Goal: Transaction & Acquisition: Purchase product/service

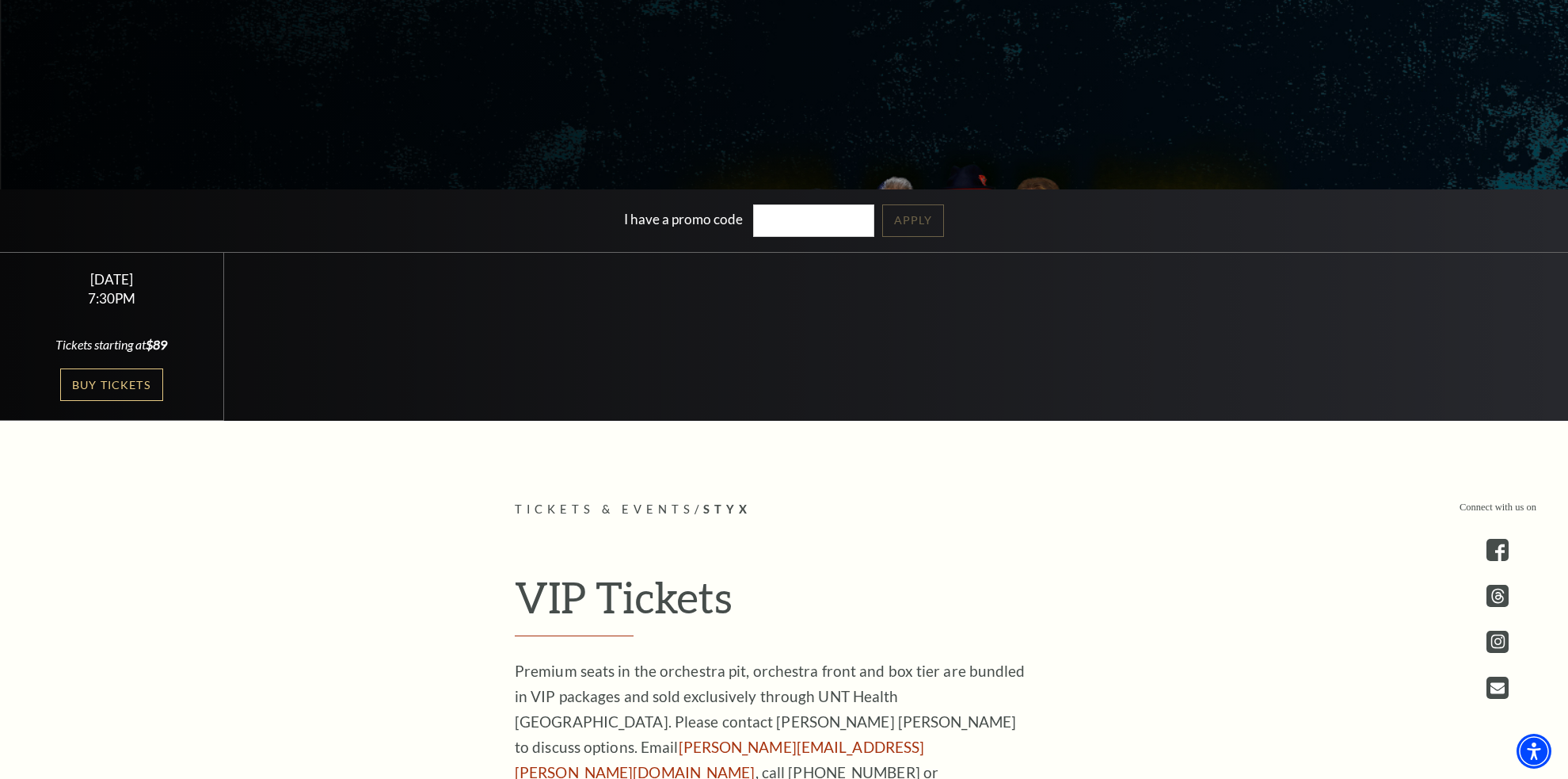
scroll to position [475, 0]
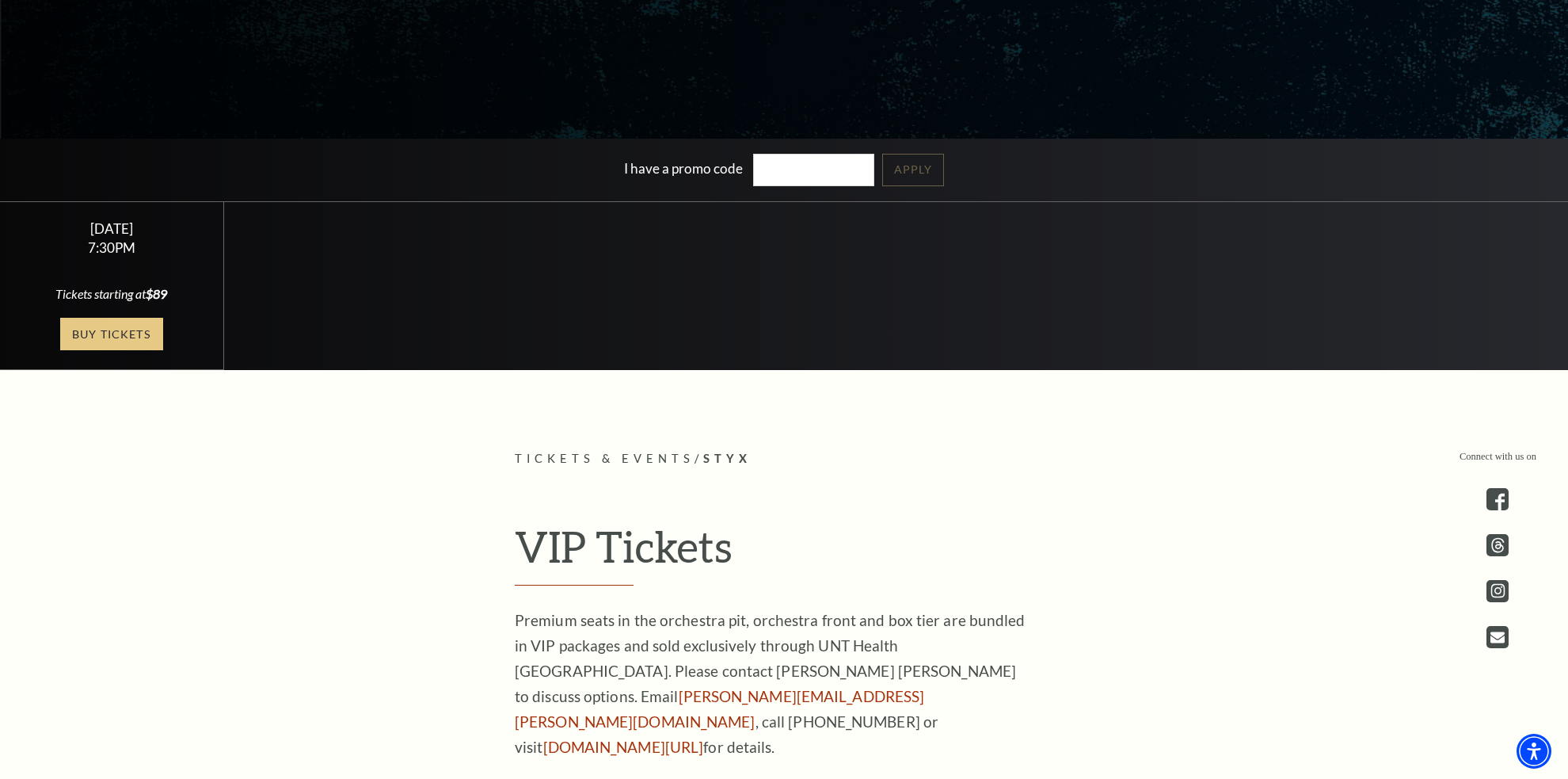
click at [109, 332] on link "Buy Tickets" at bounding box center [111, 333] width 103 height 33
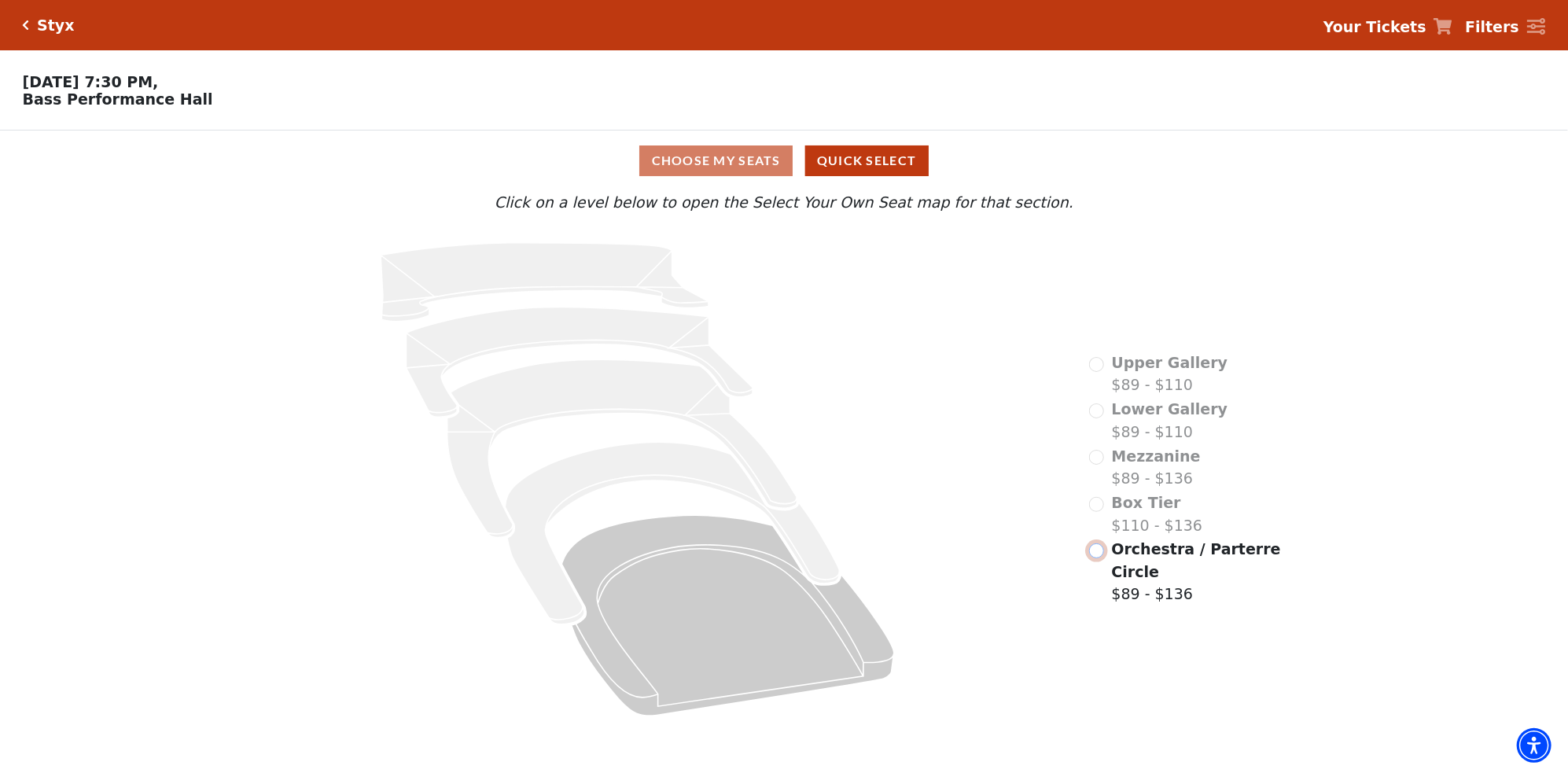
click at [1096, 554] on input "Orchestra / Parterre Circle$89 - $136\a" at bounding box center [1096, 550] width 15 height 15
